Goal: Entertainment & Leisure: Browse casually

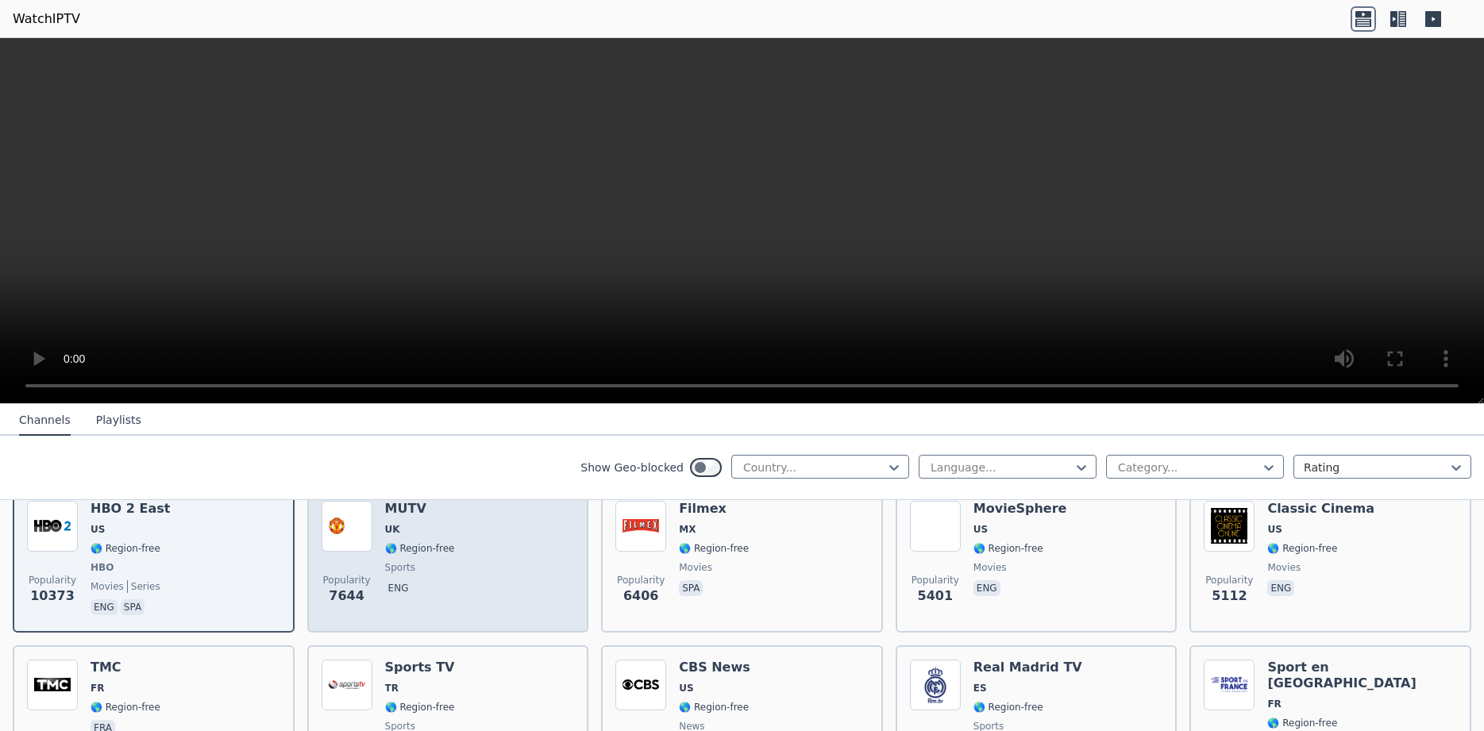
scroll to position [100, 0]
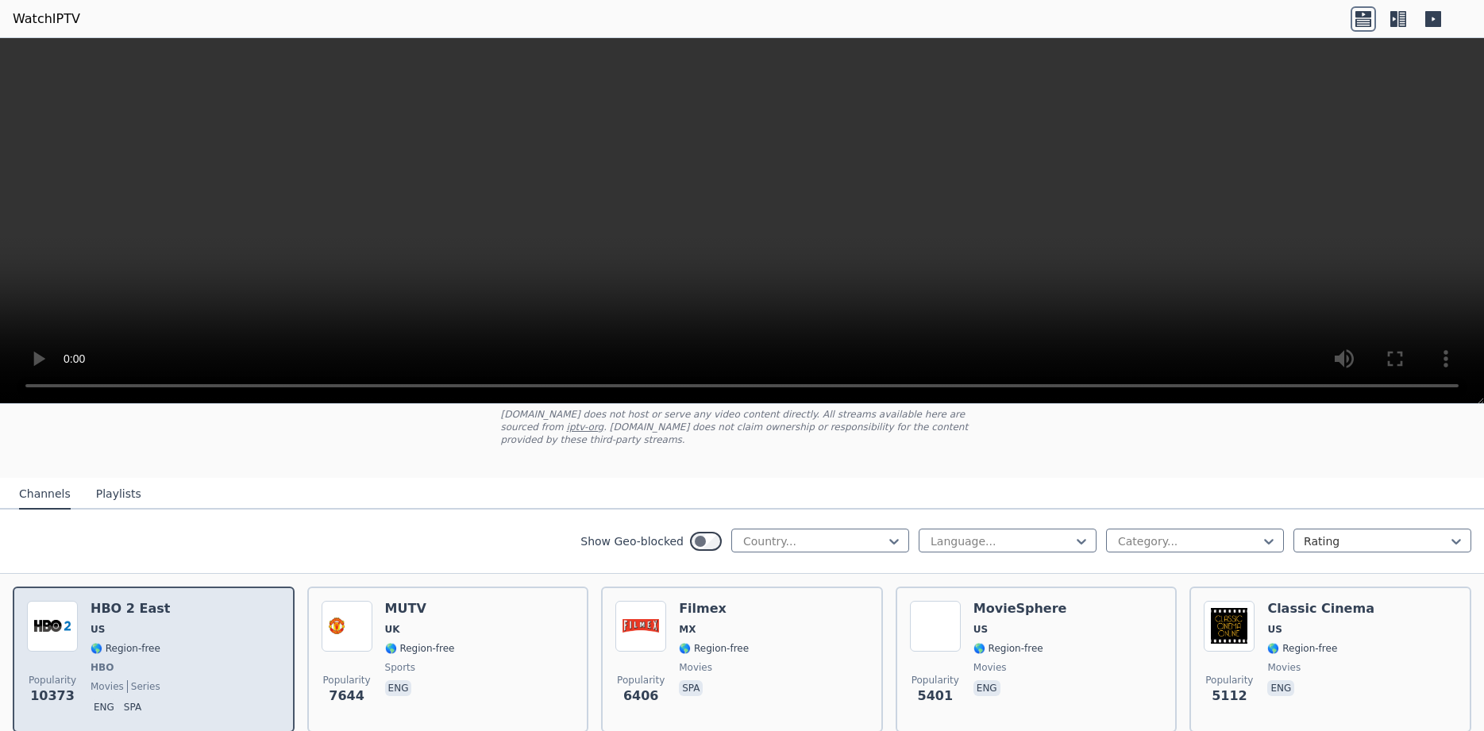
click at [56, 614] on img at bounding box center [52, 626] width 51 height 51
click at [171, 641] on div "Popularity 10373 HBO 2 East US 🌎 Region-free HBO movies series eng spa" at bounding box center [153, 660] width 253 height 118
click at [61, 620] on img at bounding box center [52, 626] width 51 height 51
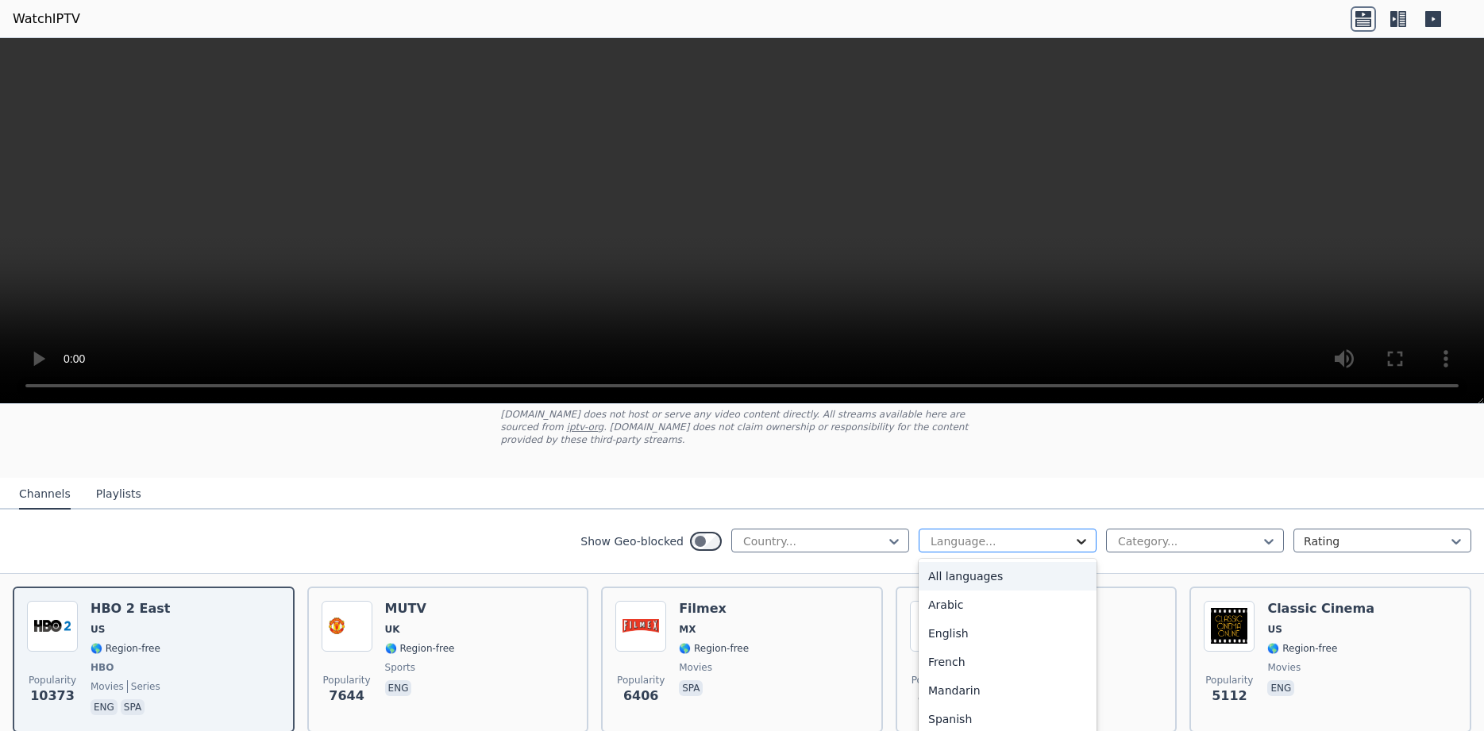
click at [1084, 534] on icon at bounding box center [1082, 542] width 16 height 16
click at [955, 679] on div "Italian" at bounding box center [1008, 692] width 178 height 29
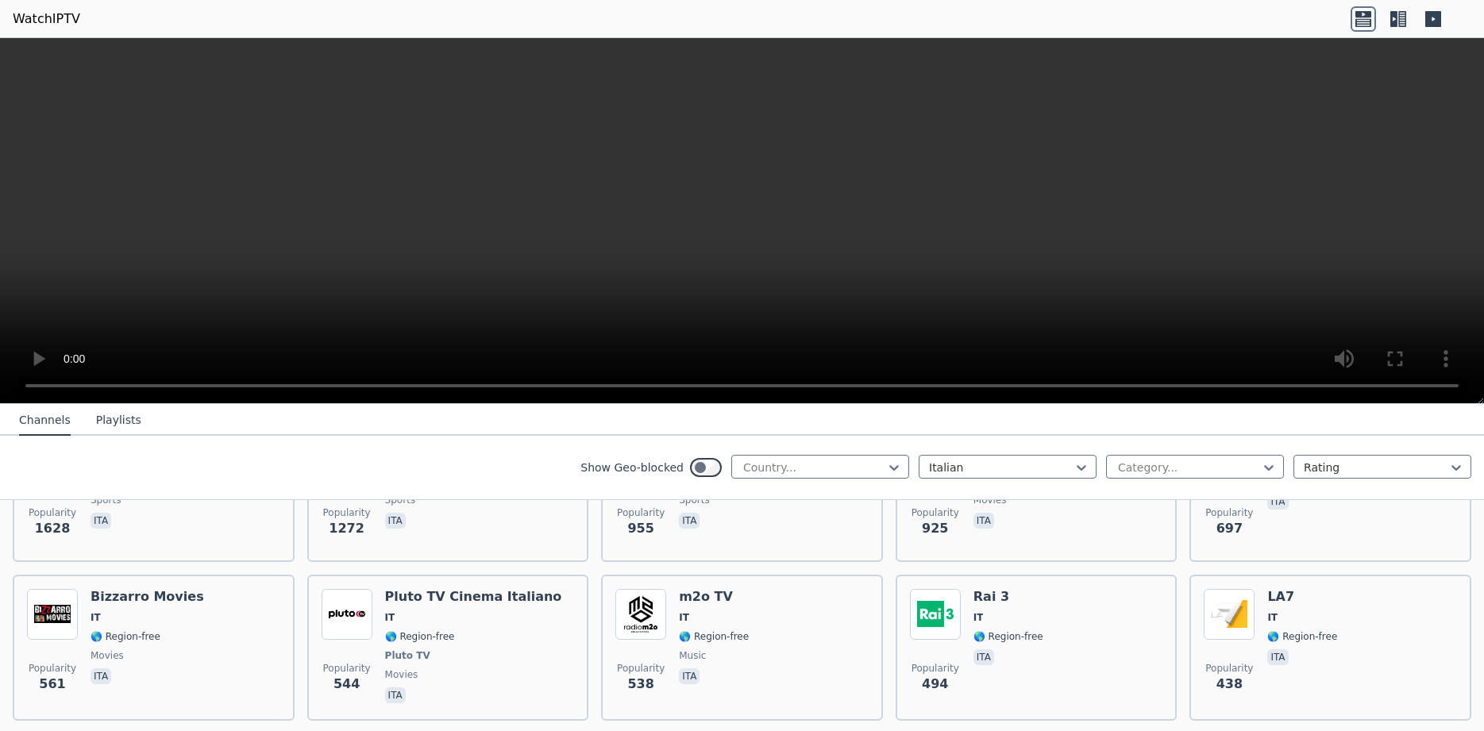
scroll to position [300, 0]
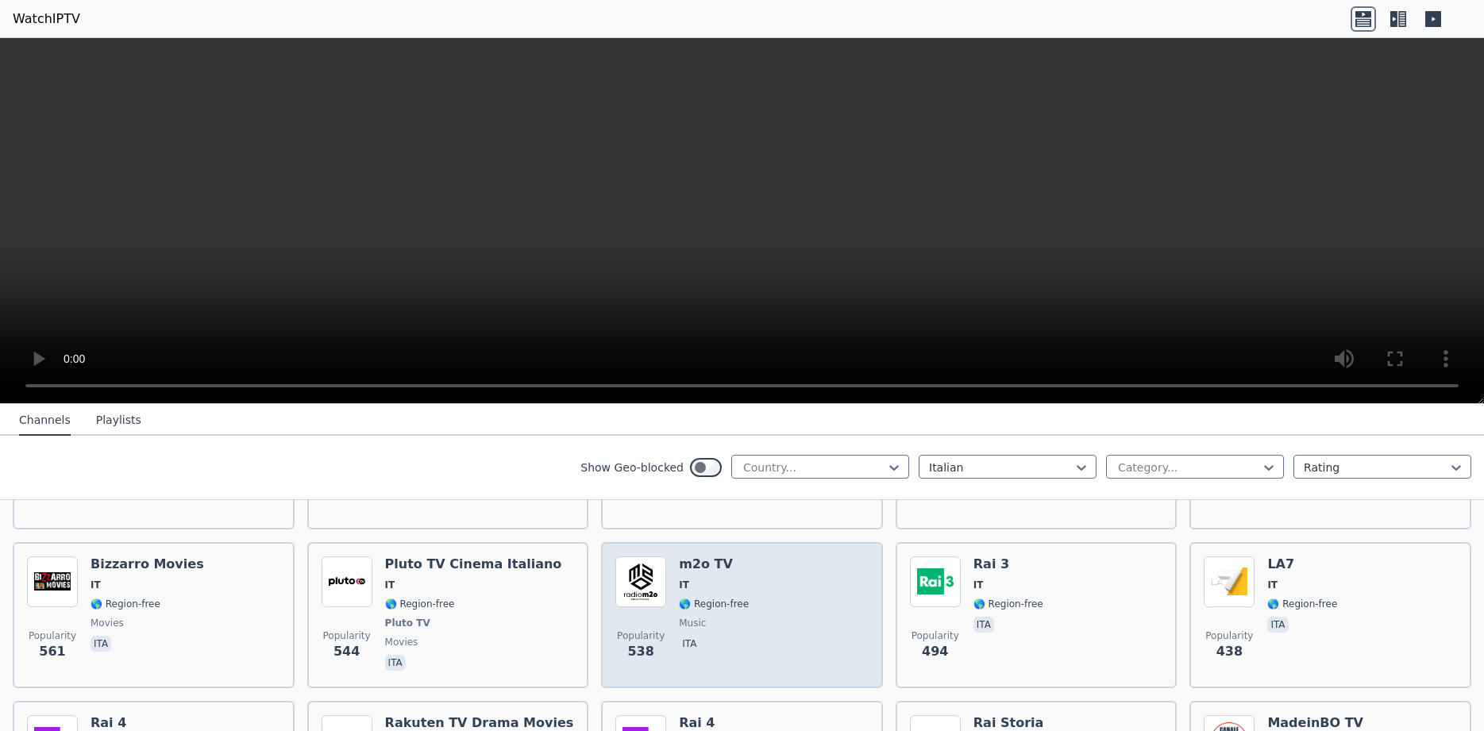
click at [641, 566] on img at bounding box center [640, 582] width 51 height 51
click at [759, 583] on div "Popularity 538 m2o TV IT 🌎 Region-free music ita" at bounding box center [741, 616] width 253 height 118
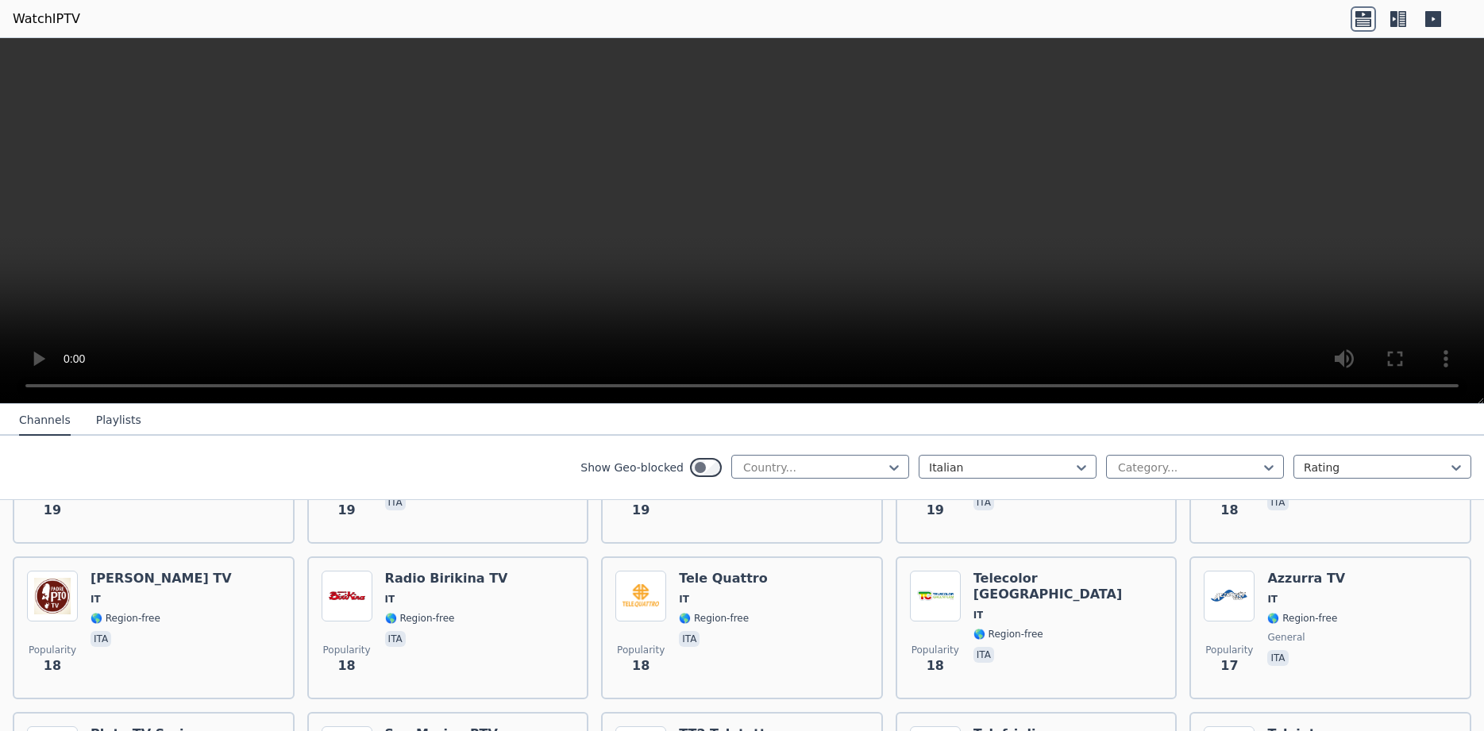
scroll to position [4279, 0]
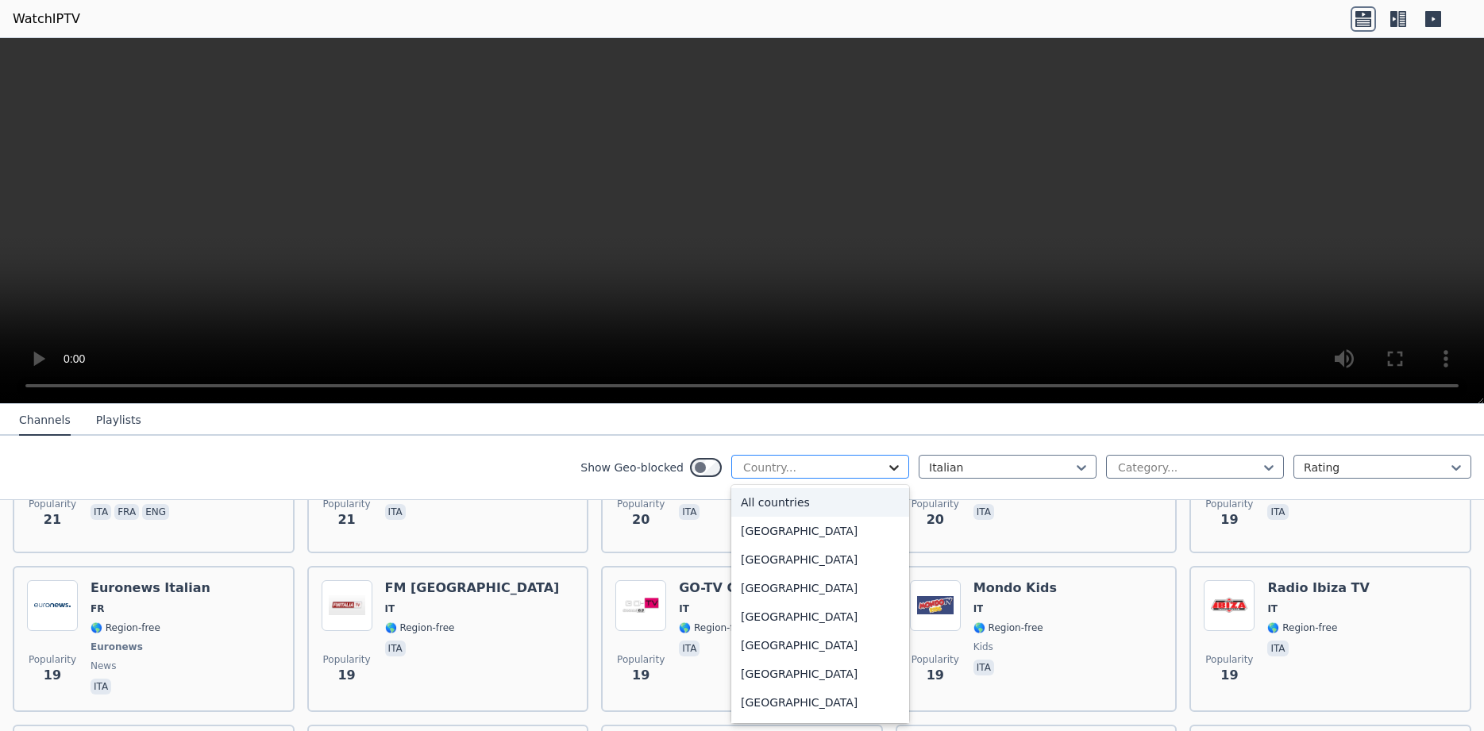
click at [888, 467] on icon at bounding box center [894, 468] width 16 height 16
click at [763, 701] on div "[GEOGRAPHIC_DATA]" at bounding box center [820, 701] width 178 height 29
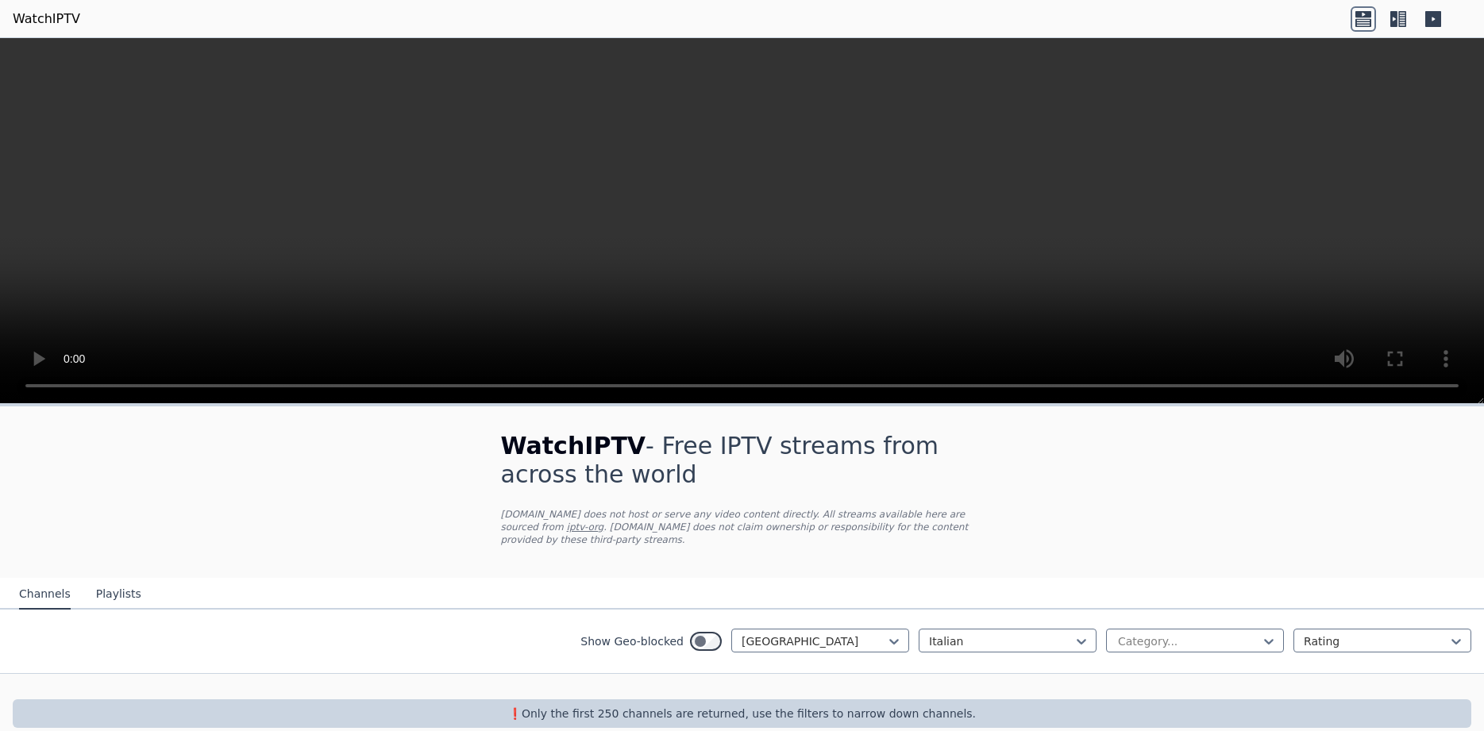
scroll to position [10, 0]
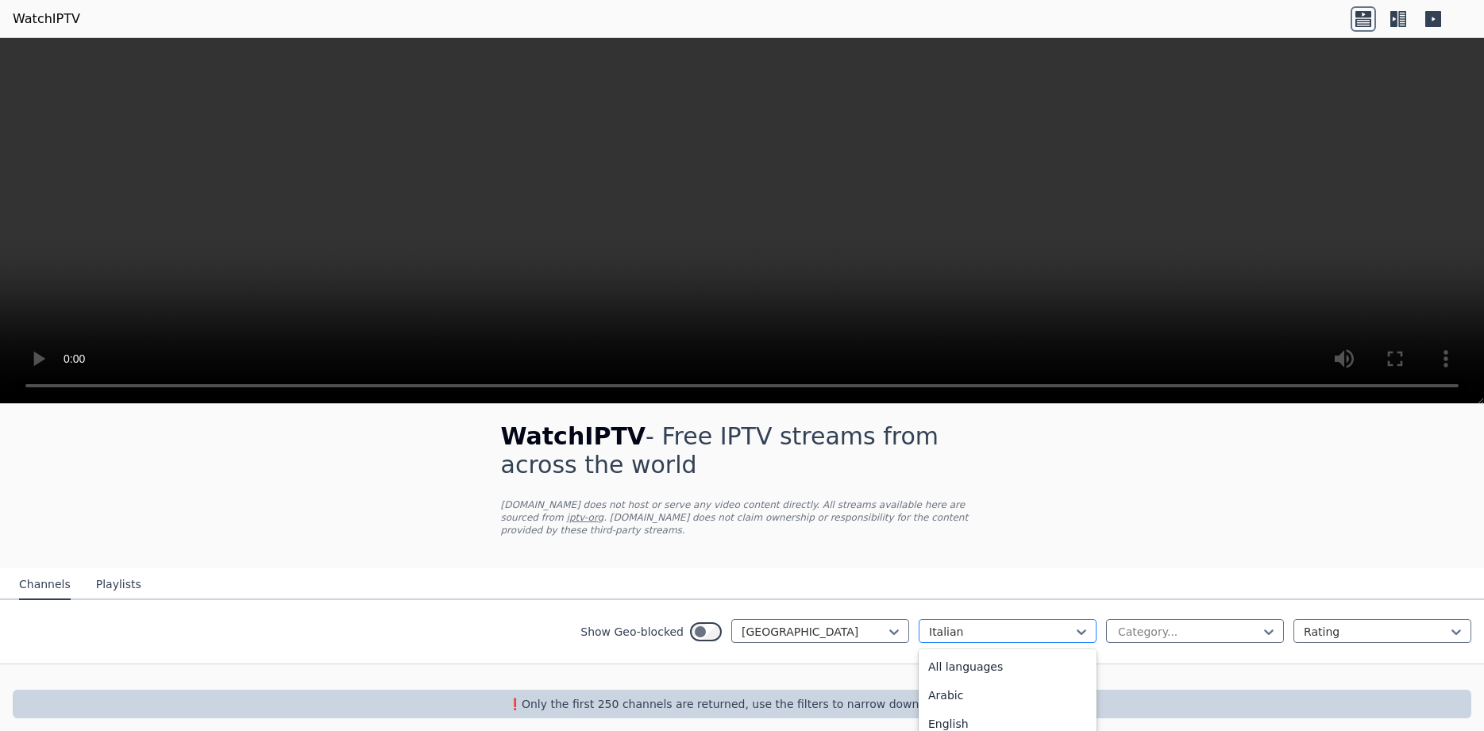
click at [1073, 624] on div at bounding box center [1001, 632] width 145 height 16
click at [1077, 624] on icon at bounding box center [1082, 632] width 16 height 16
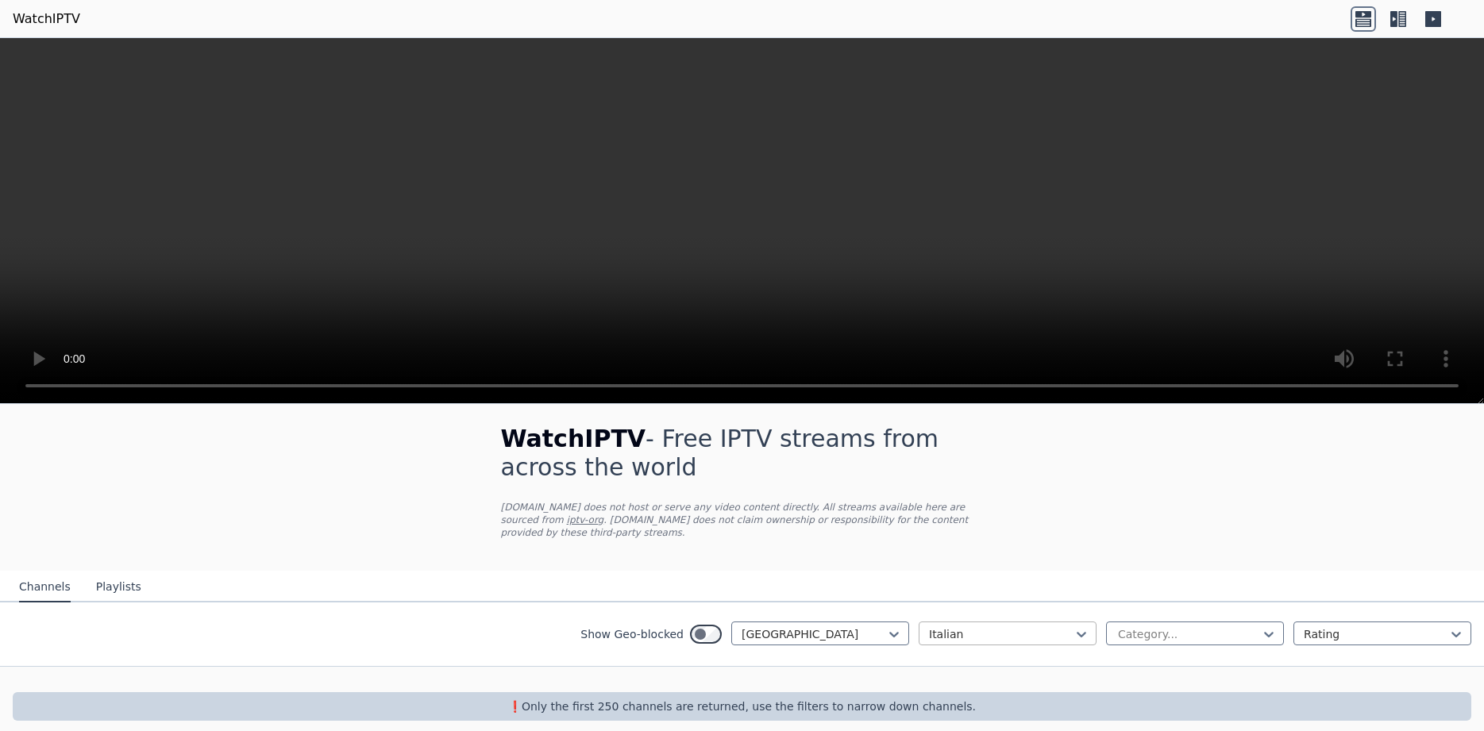
scroll to position [10, 0]
click at [782, 624] on div at bounding box center [814, 632] width 145 height 16
click at [754, 712] on div "[GEOGRAPHIC_DATA]" at bounding box center [820, 721] width 178 height 29
click at [847, 697] on p "❗️Only the first 250 channels are returned, use the filters to narrow down chan…" at bounding box center [742, 704] width 1446 height 16
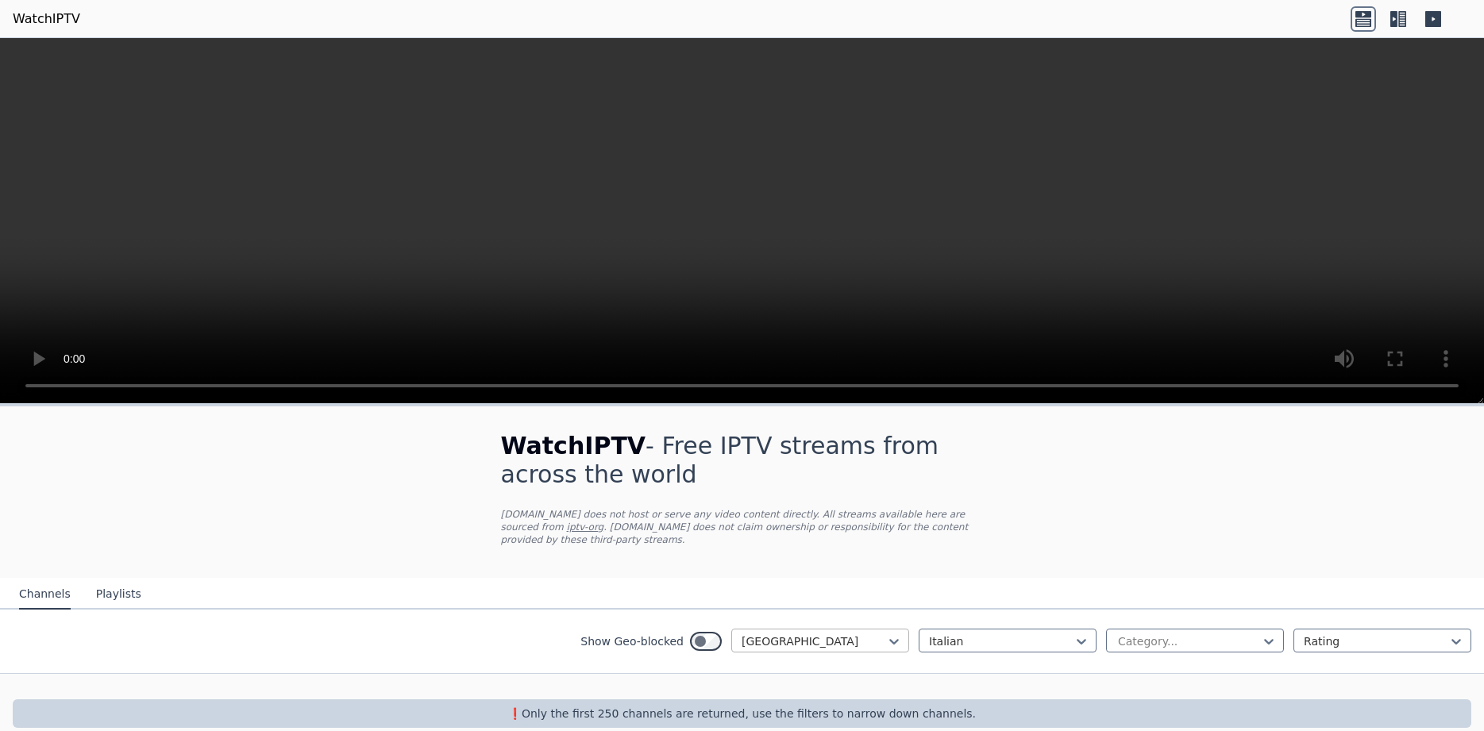
click at [844, 634] on div at bounding box center [814, 642] width 145 height 16
click at [788, 659] on div "[GEOGRAPHIC_DATA]" at bounding box center [820, 673] width 178 height 29
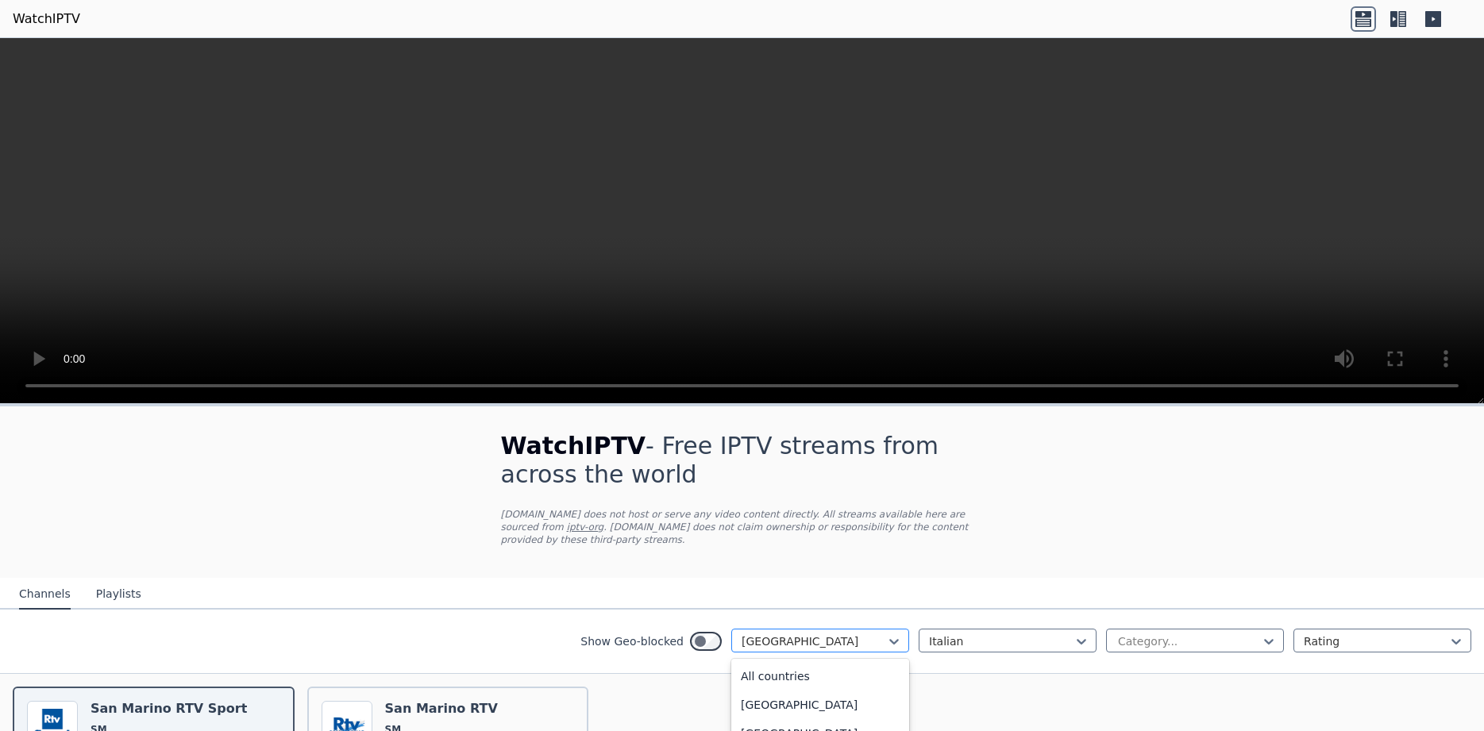
click at [854, 634] on div at bounding box center [814, 642] width 145 height 16
click at [755, 666] on div "[GEOGRAPHIC_DATA]" at bounding box center [820, 673] width 178 height 29
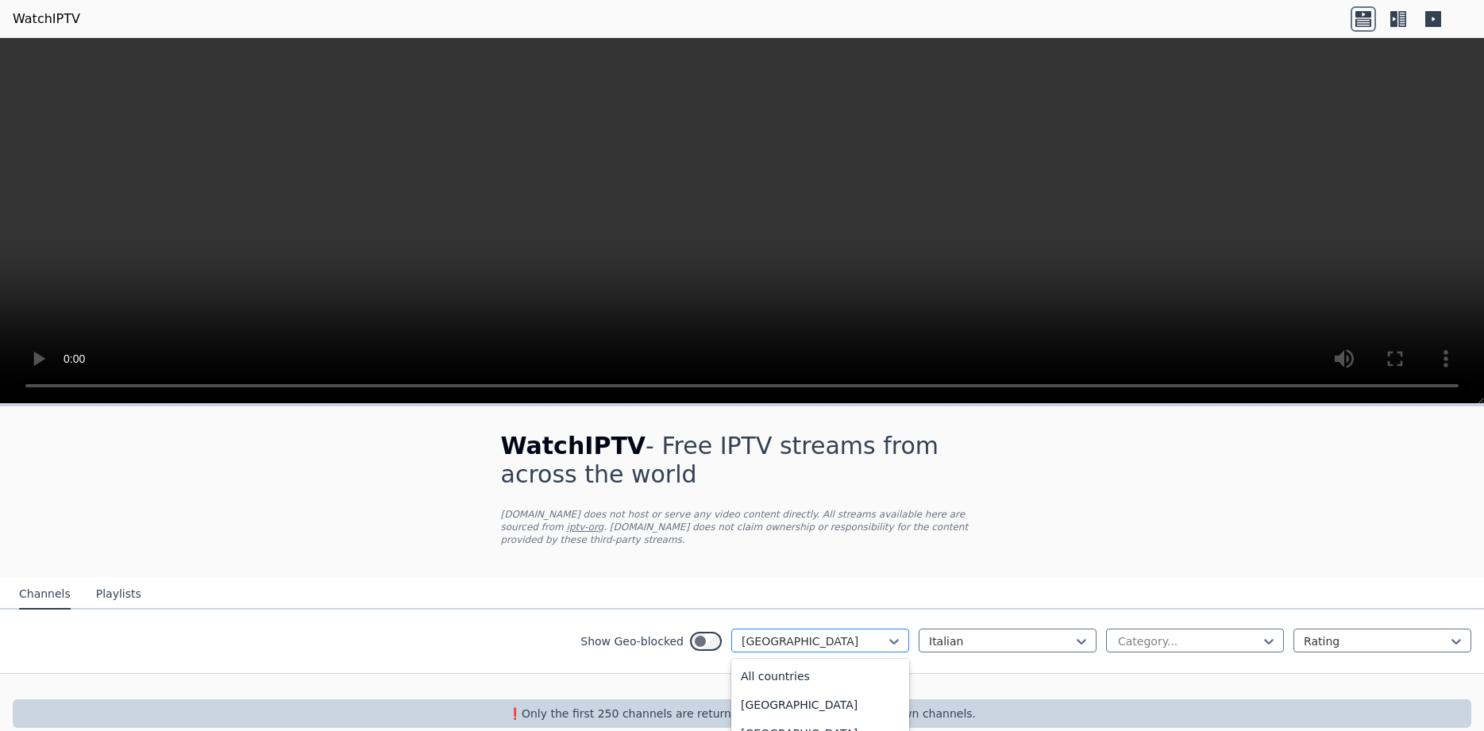
click at [840, 634] on div at bounding box center [814, 642] width 145 height 16
click at [781, 659] on div "[GEOGRAPHIC_DATA]" at bounding box center [820, 673] width 178 height 29
click at [824, 635] on div at bounding box center [814, 642] width 145 height 16
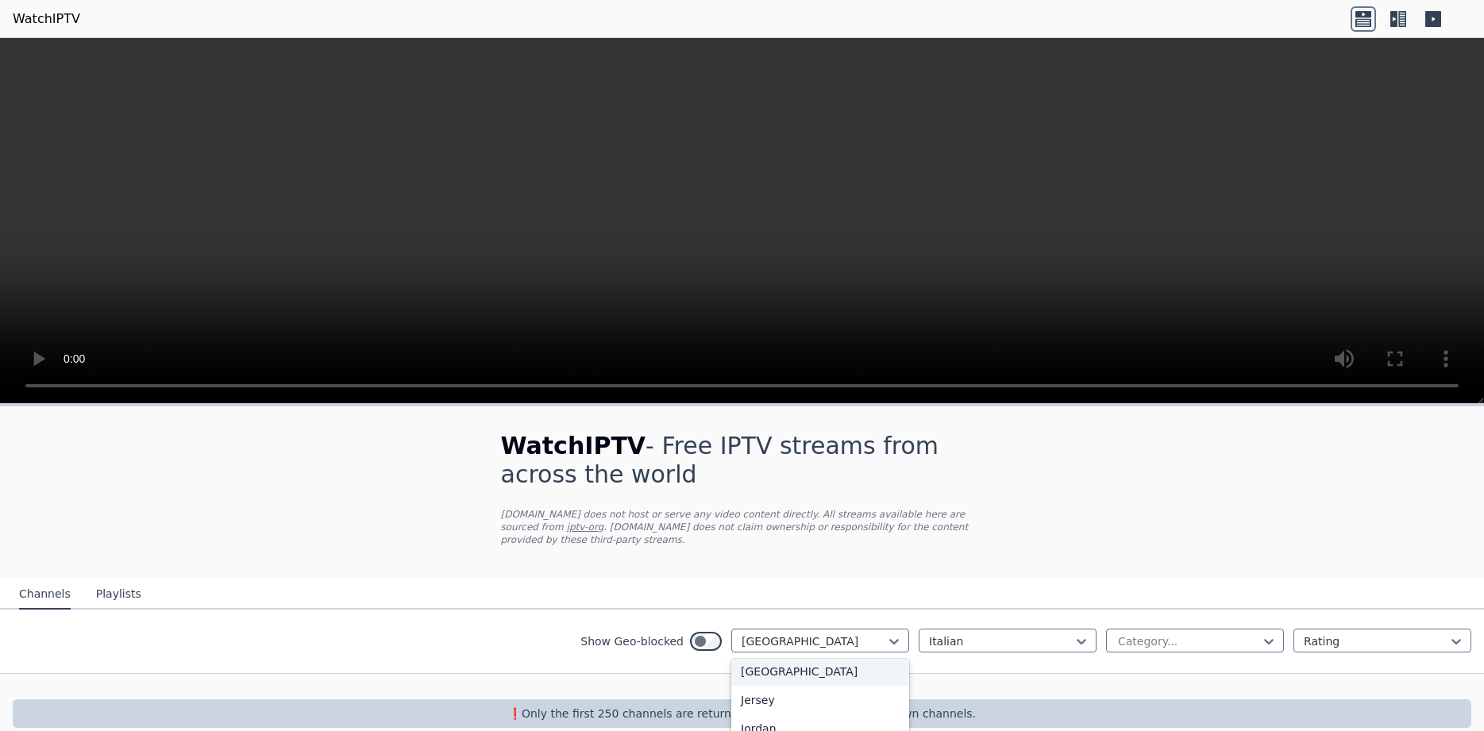
scroll to position [2621, 0]
click at [756, 693] on div "[GEOGRAPHIC_DATA]" at bounding box center [820, 686] width 178 height 29
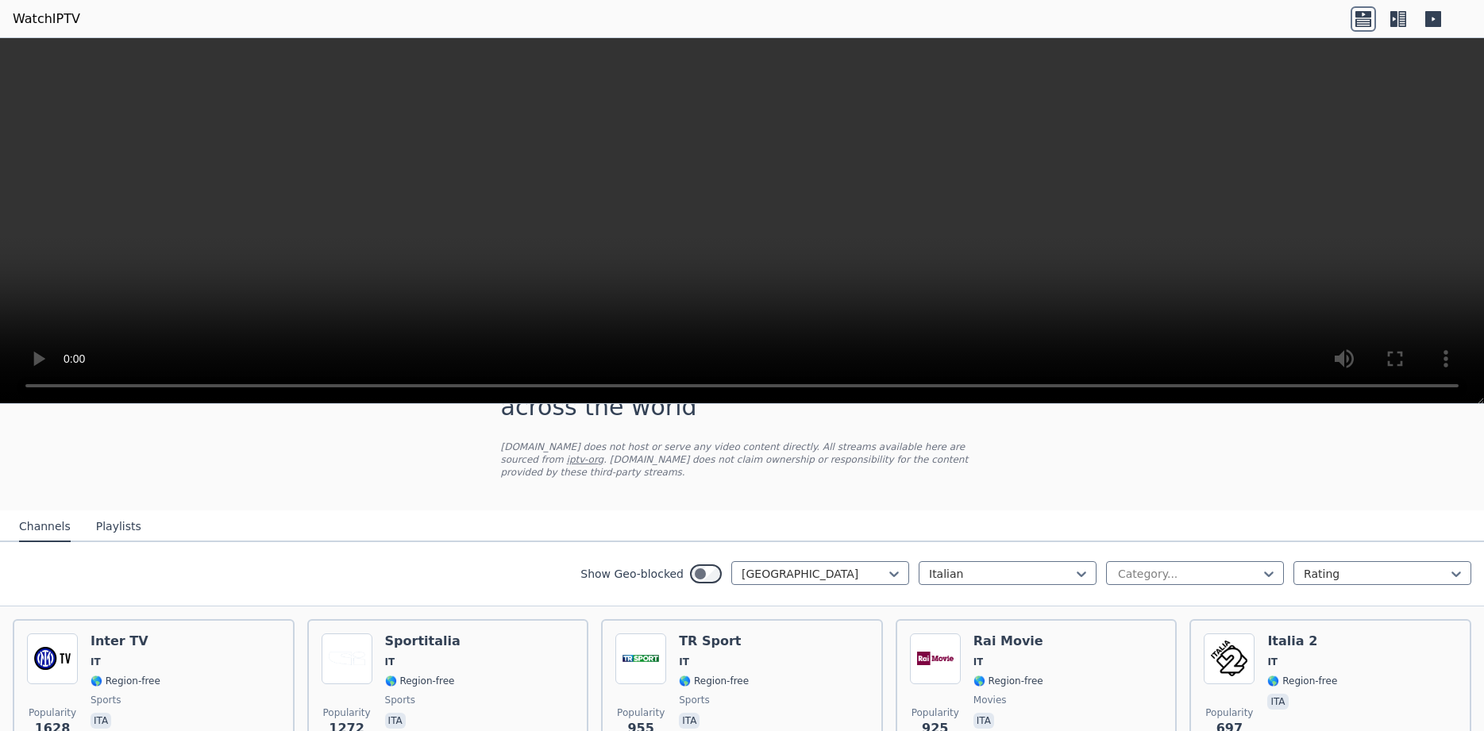
scroll to position [100, 0]
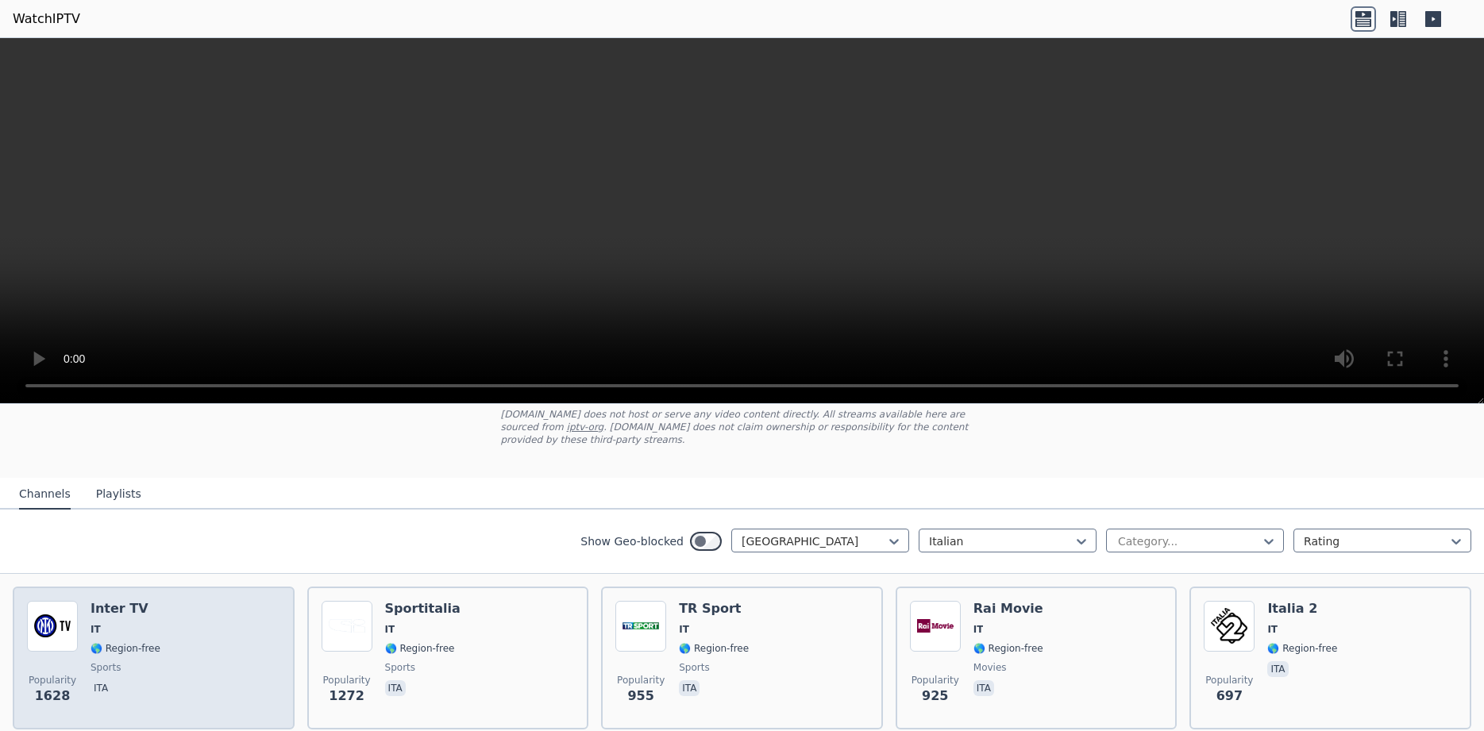
click at [47, 609] on img at bounding box center [52, 626] width 51 height 51
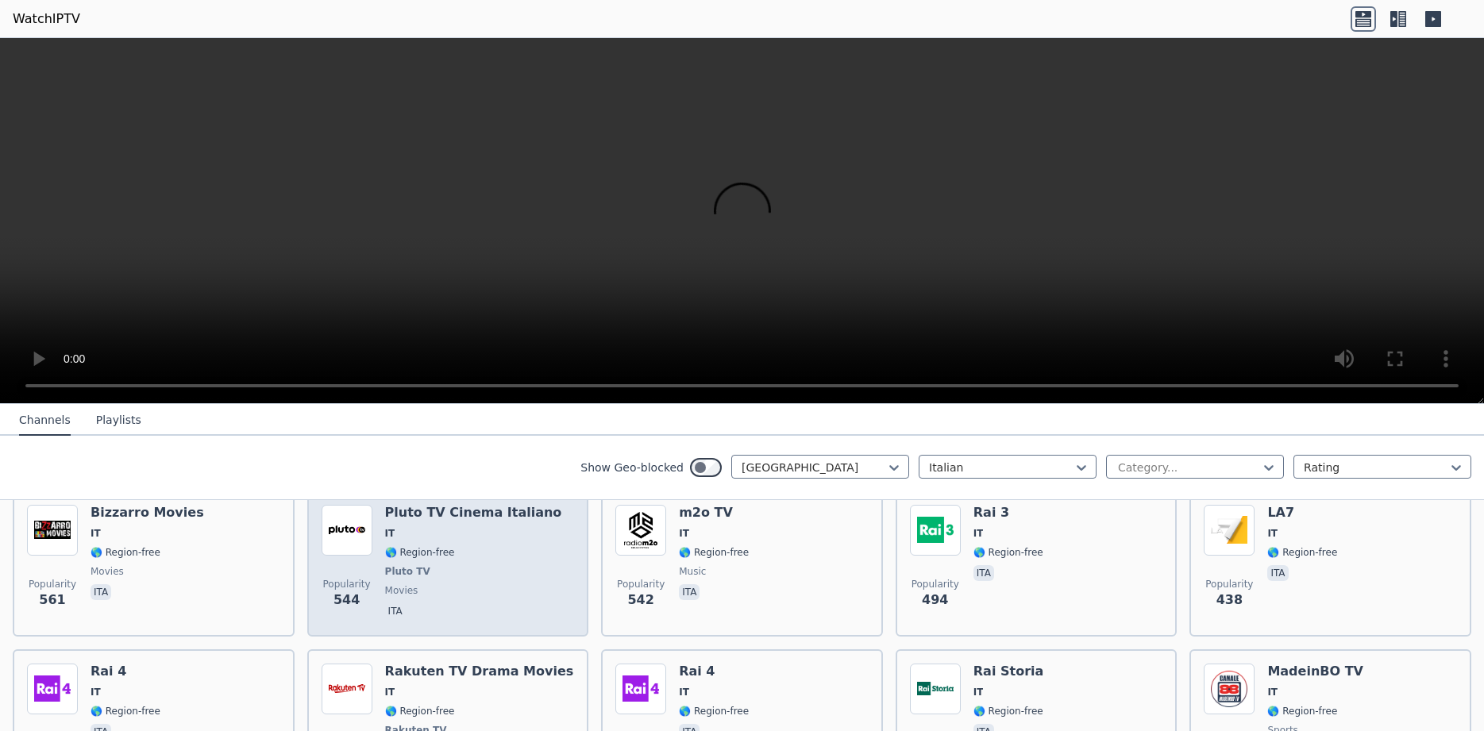
scroll to position [400, 0]
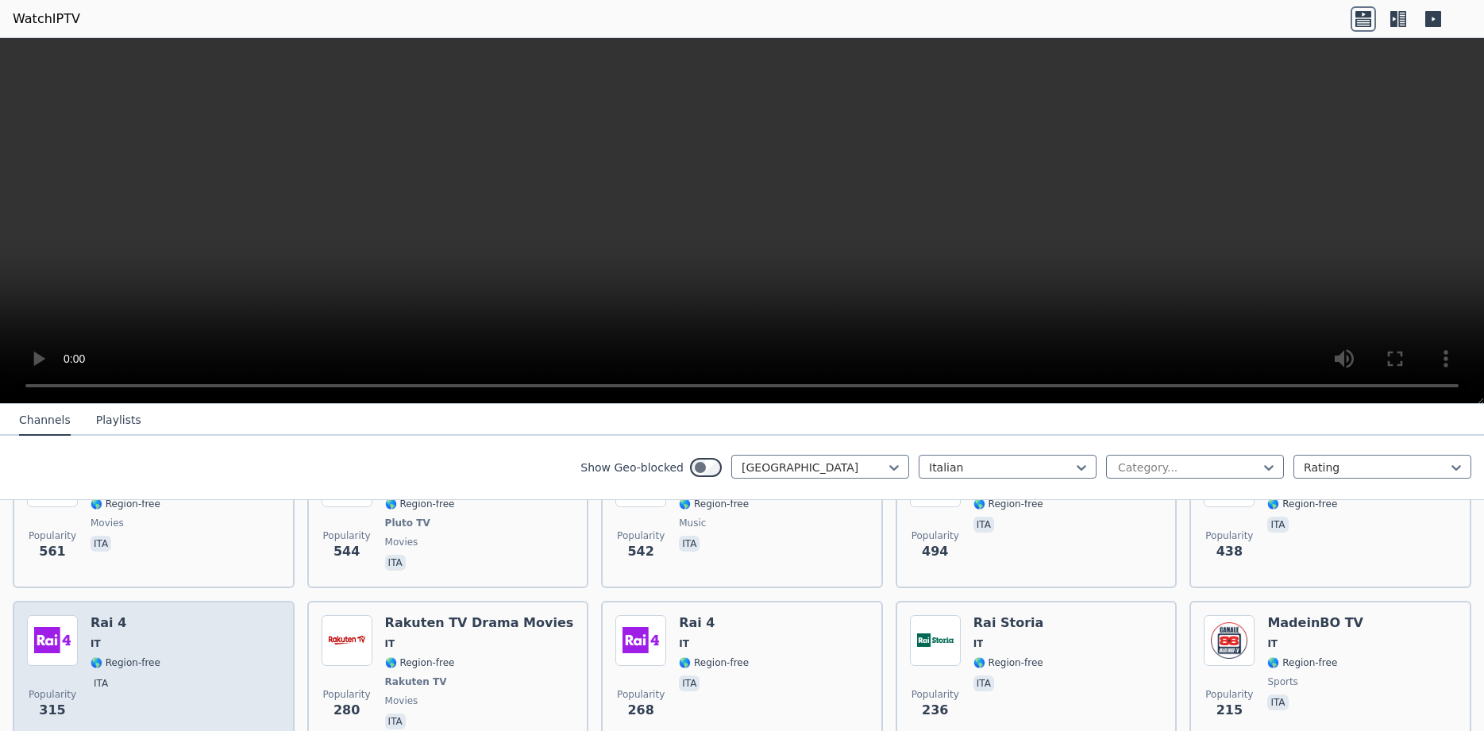
click at [43, 631] on img at bounding box center [52, 640] width 51 height 51
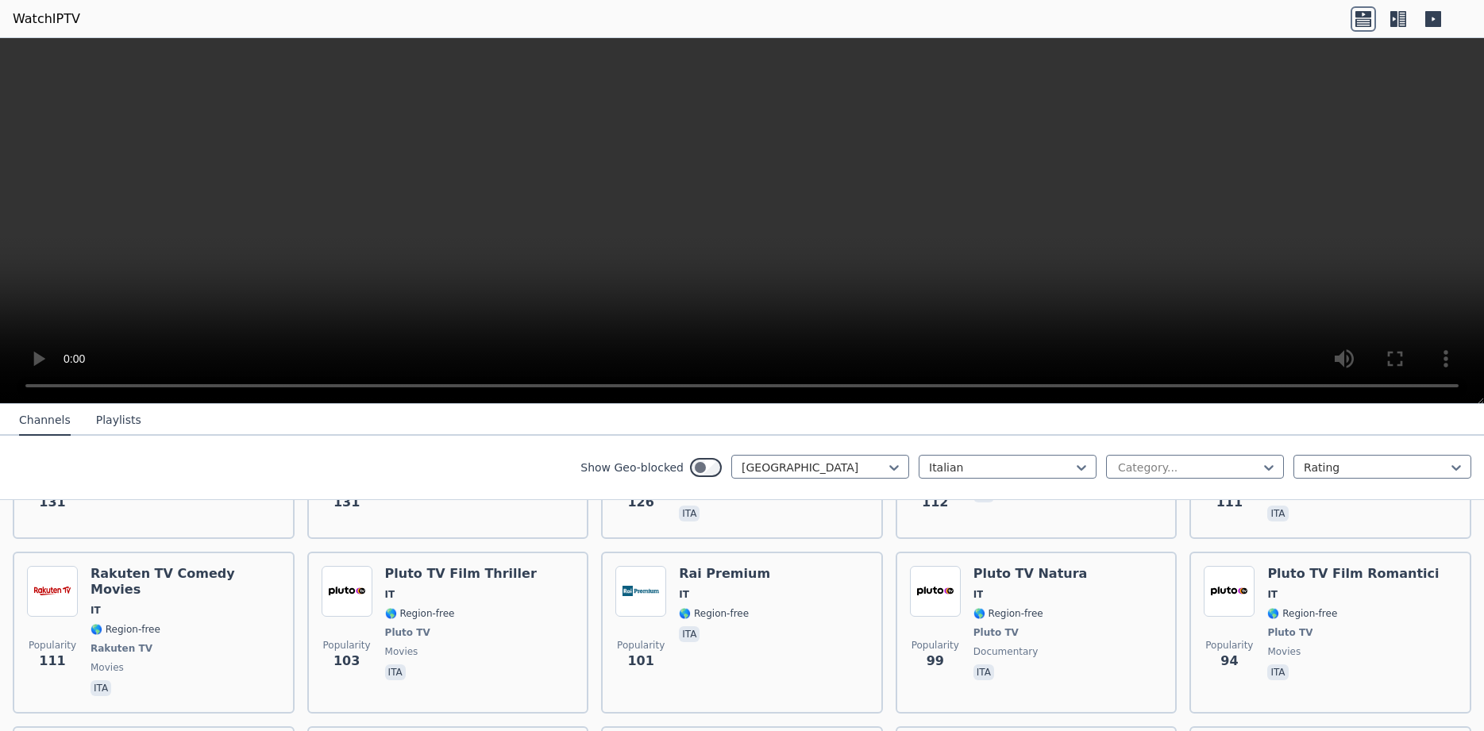
scroll to position [1201, 0]
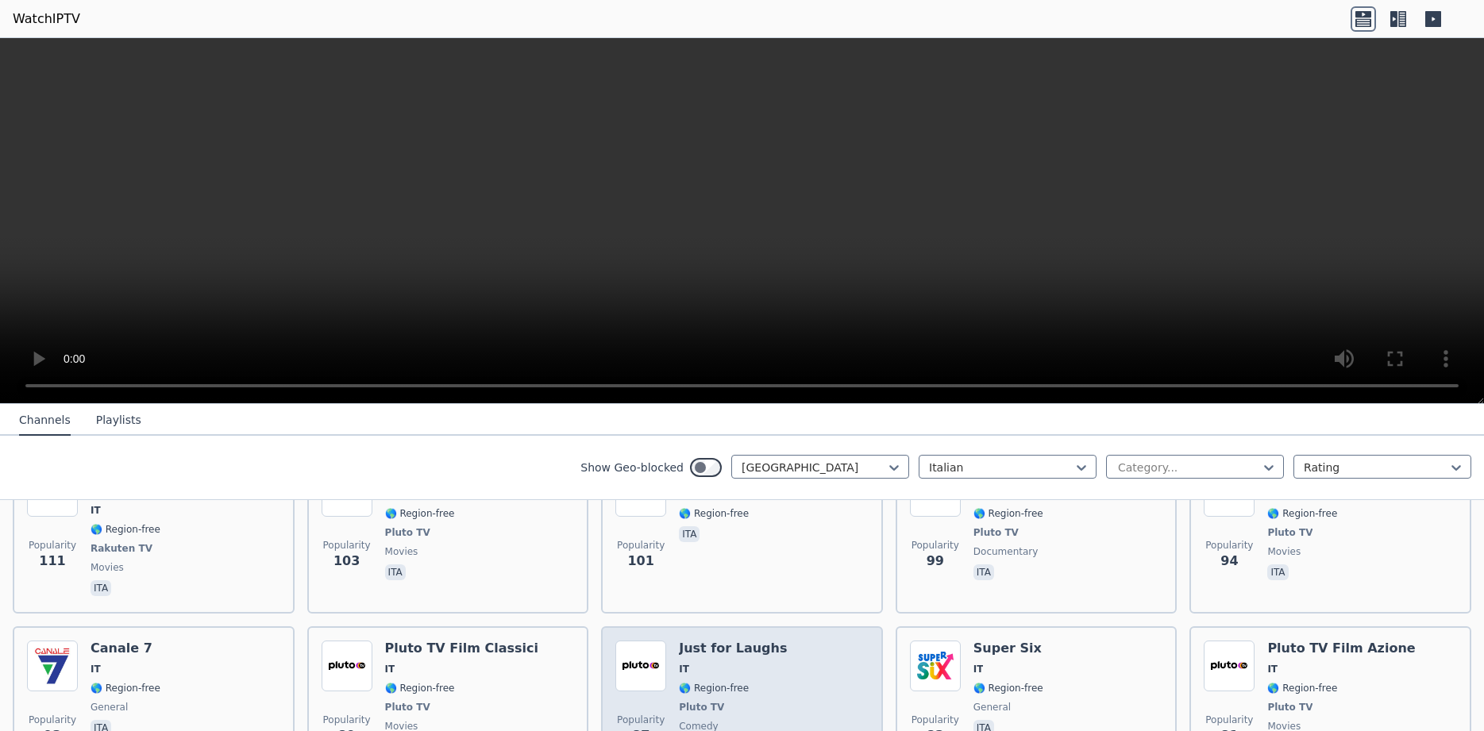
click at [631, 641] on img at bounding box center [640, 666] width 51 height 51
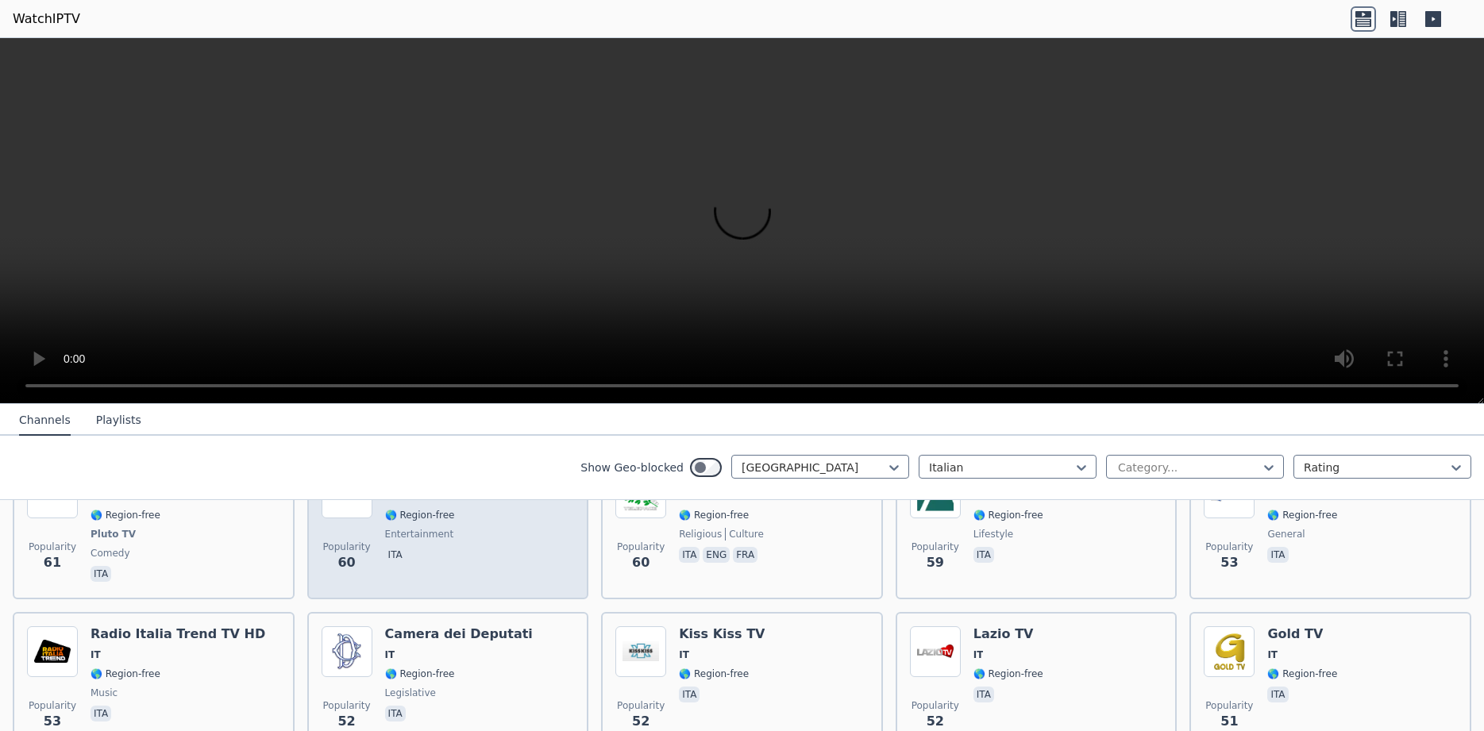
scroll to position [1901, 0]
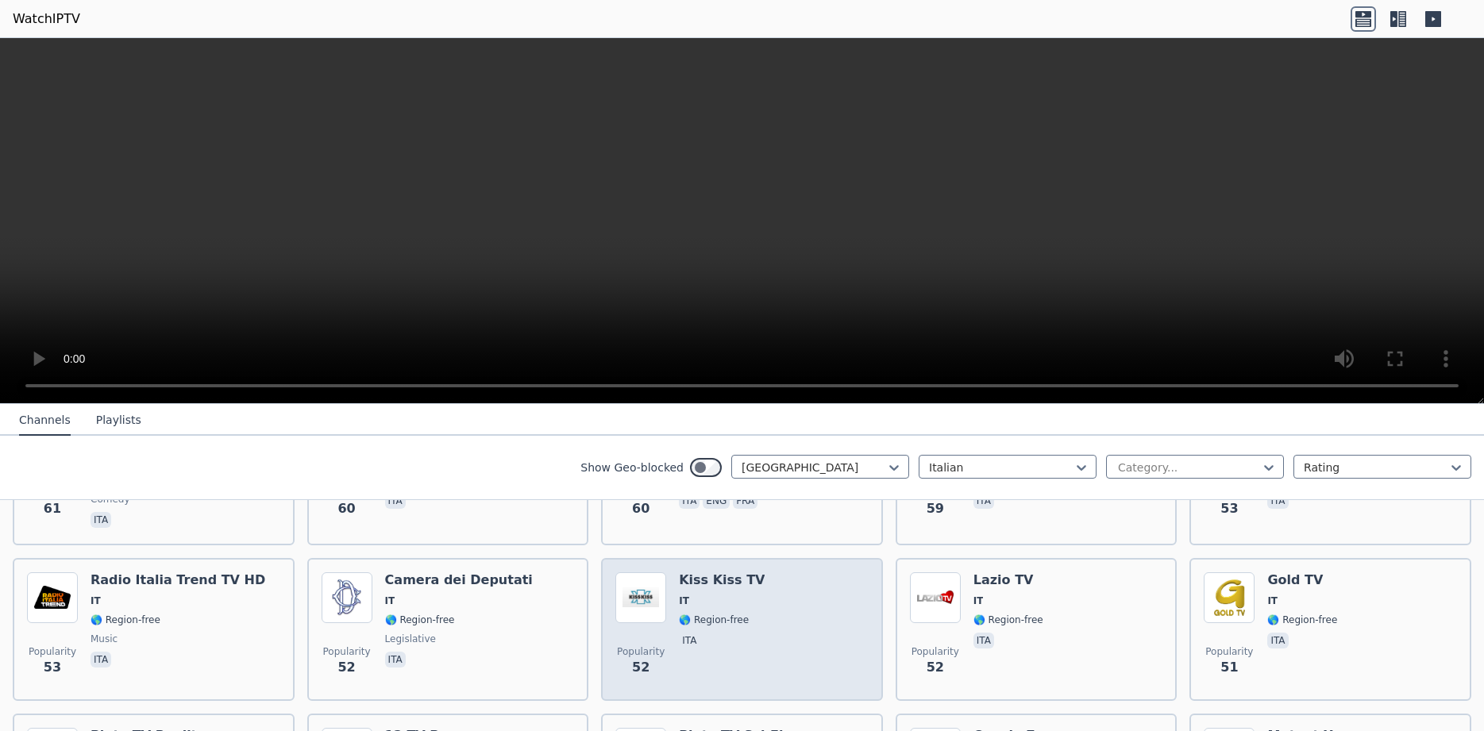
click at [641, 573] on img at bounding box center [640, 598] width 51 height 51
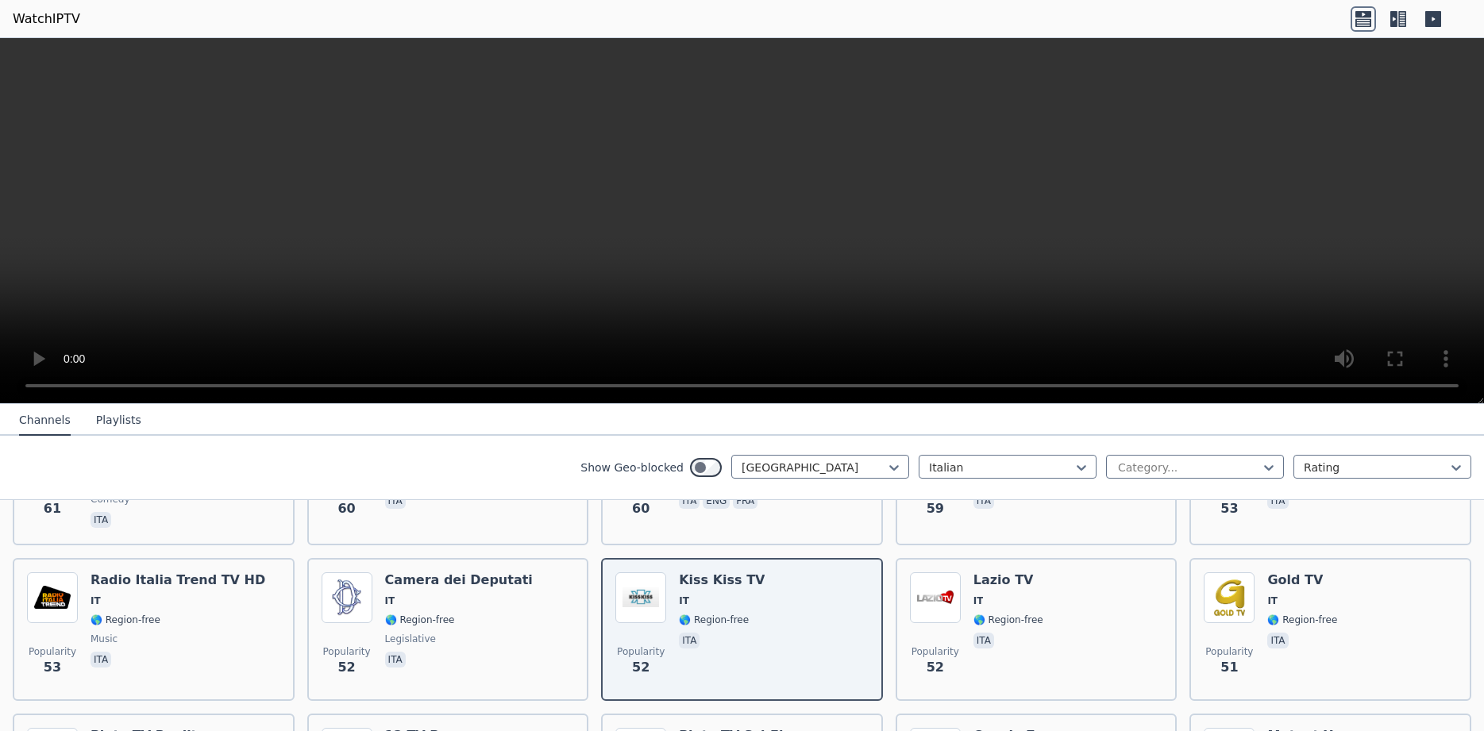
scroll to position [10, 0]
